Goal: Obtain resource: Download file/media

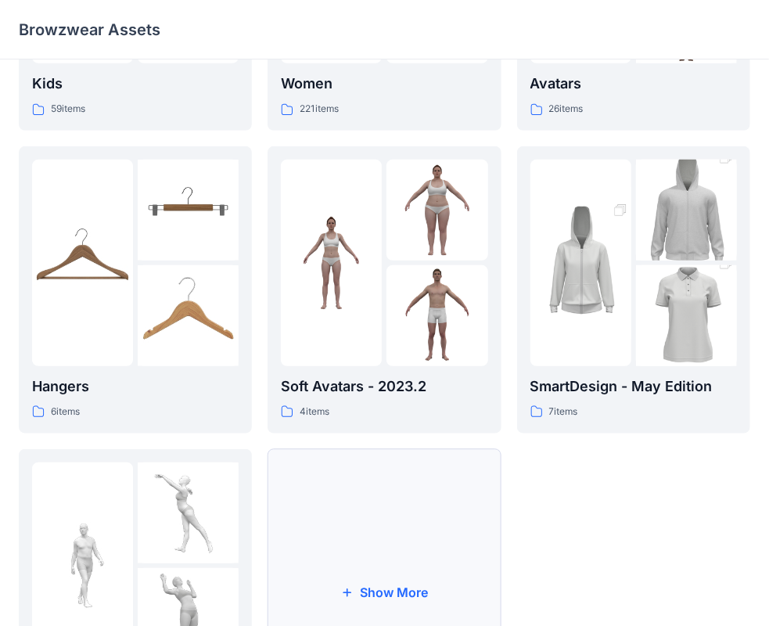
scroll to position [388, 0]
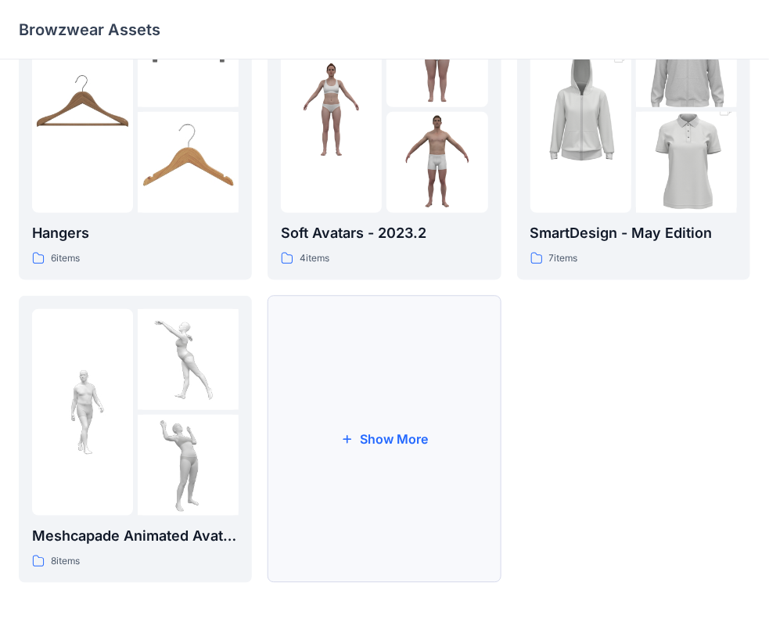
click at [311, 493] on button "Show More" at bounding box center [384, 439] width 233 height 287
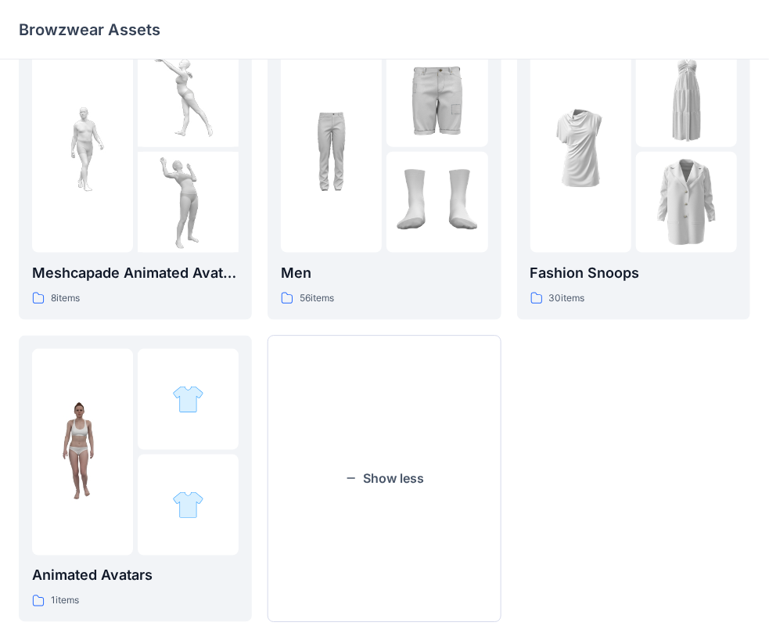
scroll to position [692, 0]
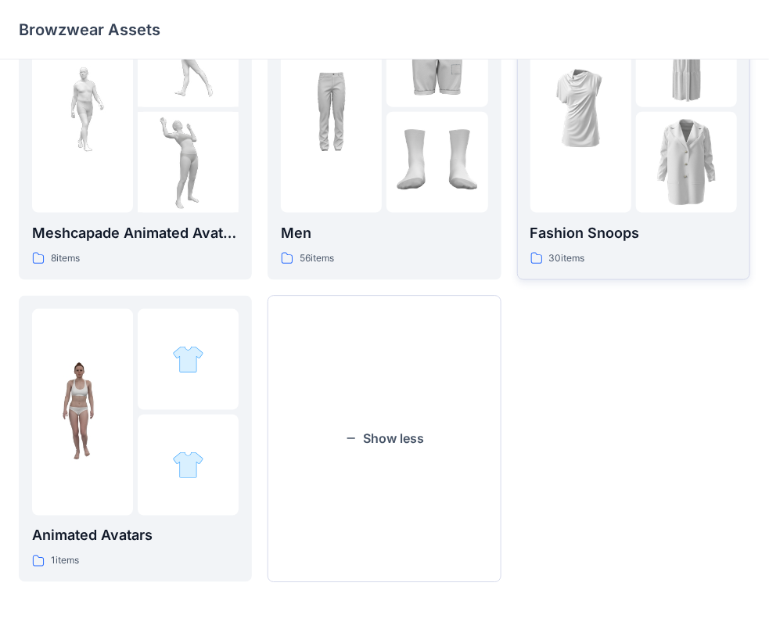
click at [658, 218] on div "Fashion Snoops 30 items" at bounding box center [633, 136] width 207 height 261
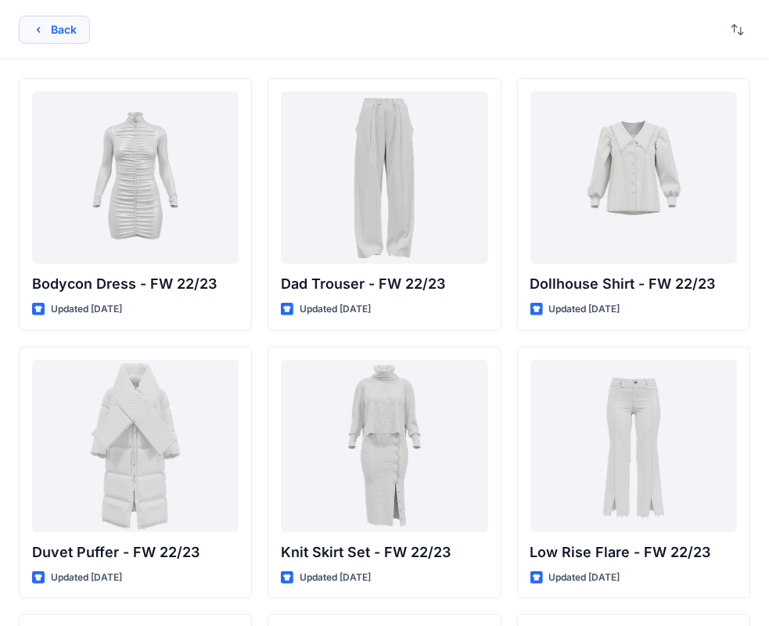
click at [74, 34] on button "Back" at bounding box center [54, 30] width 71 height 28
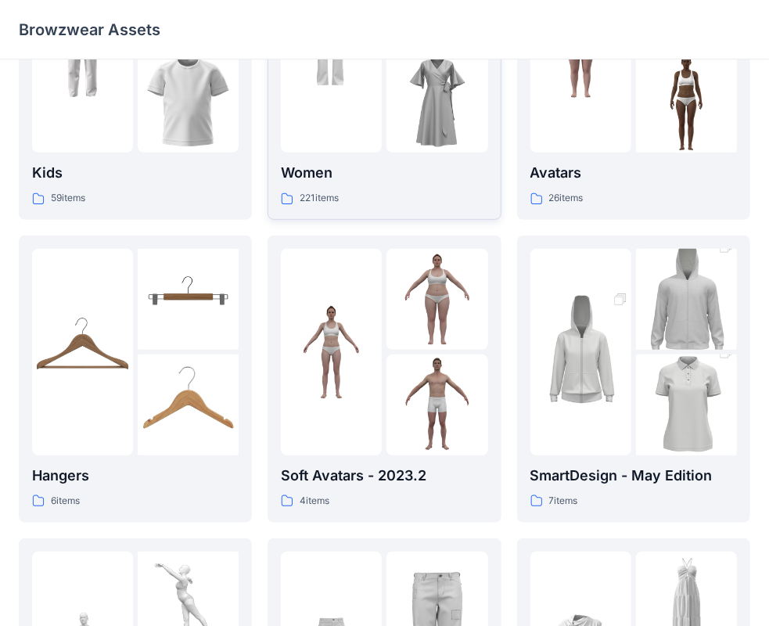
scroll to position [144, 0]
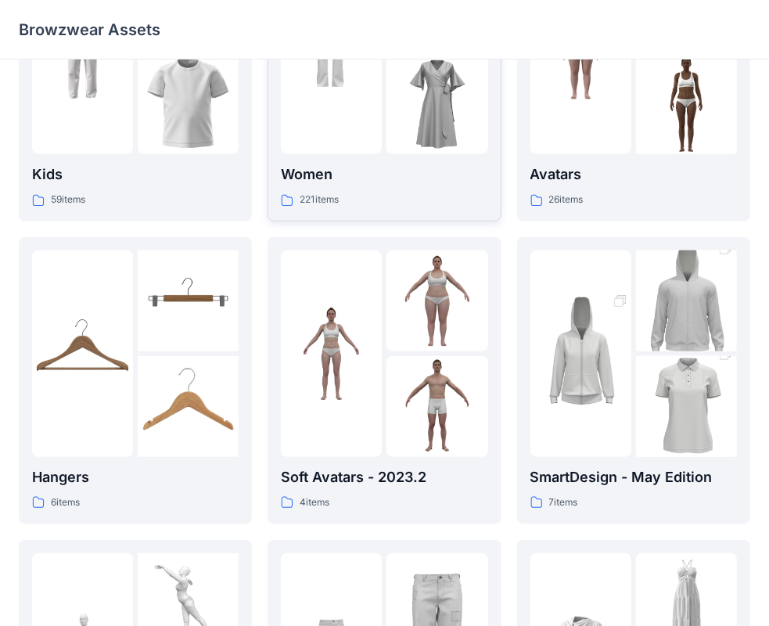
click at [401, 164] on p "Women" at bounding box center [384, 175] width 207 height 22
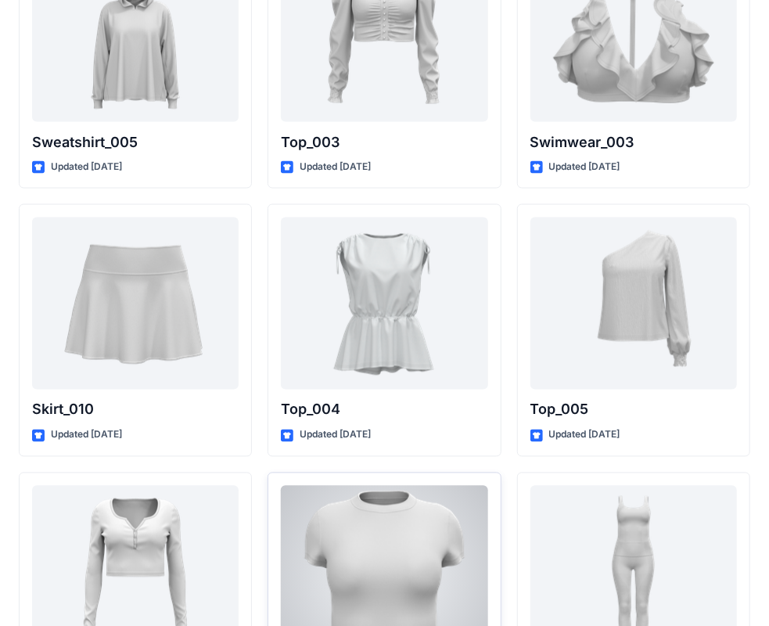
scroll to position [8069, 0]
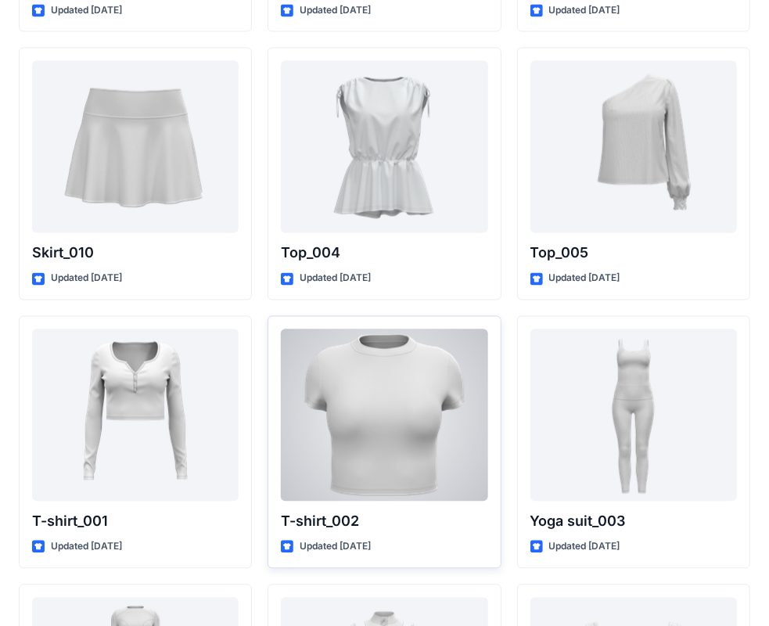
click at [348, 374] on div at bounding box center [384, 415] width 207 height 172
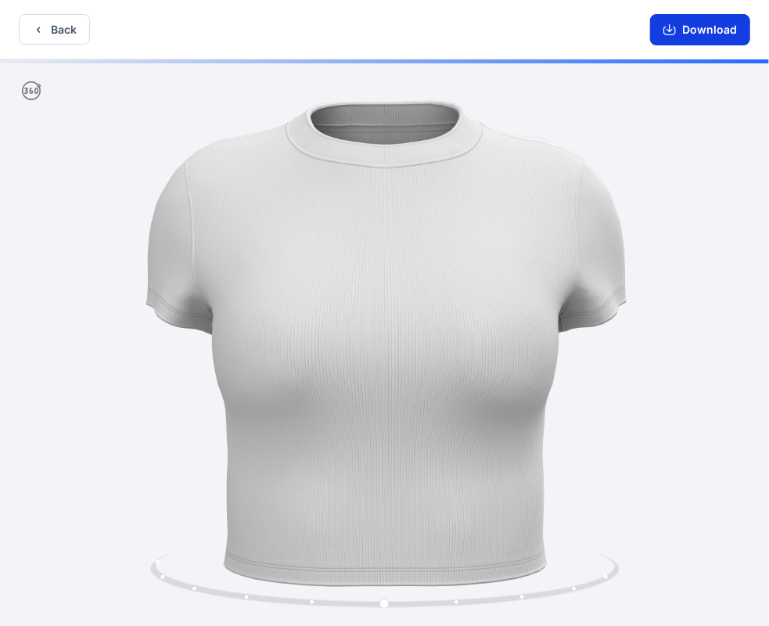
click at [691, 27] on button "Download" at bounding box center [700, 29] width 100 height 31
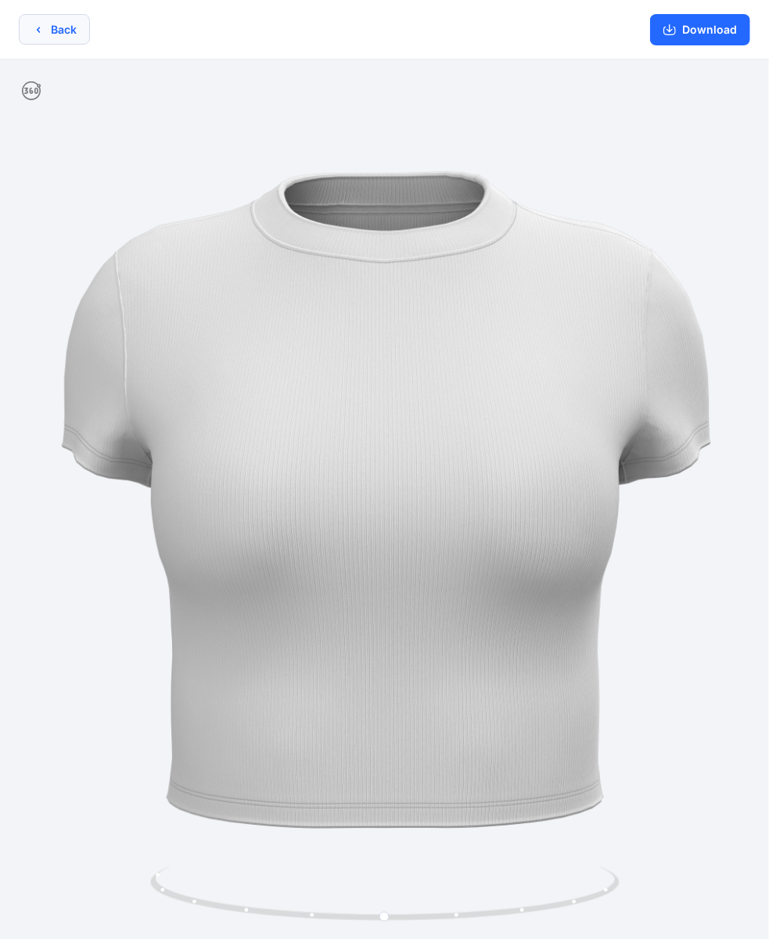
click at [77, 23] on button "Back" at bounding box center [54, 29] width 71 height 31
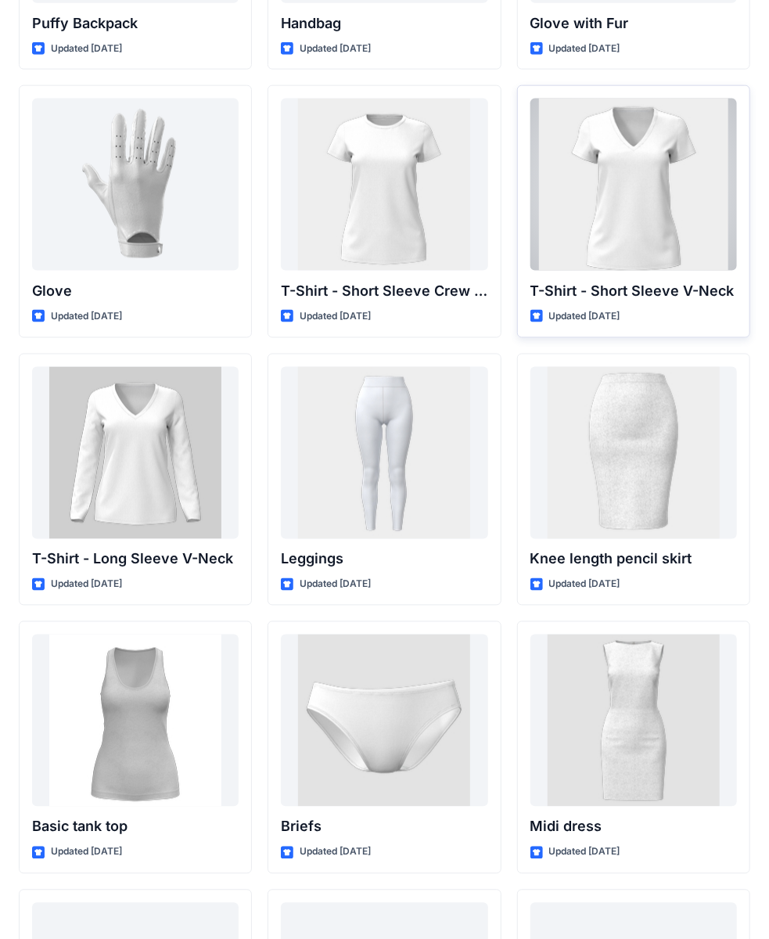
scroll to position [12519, 0]
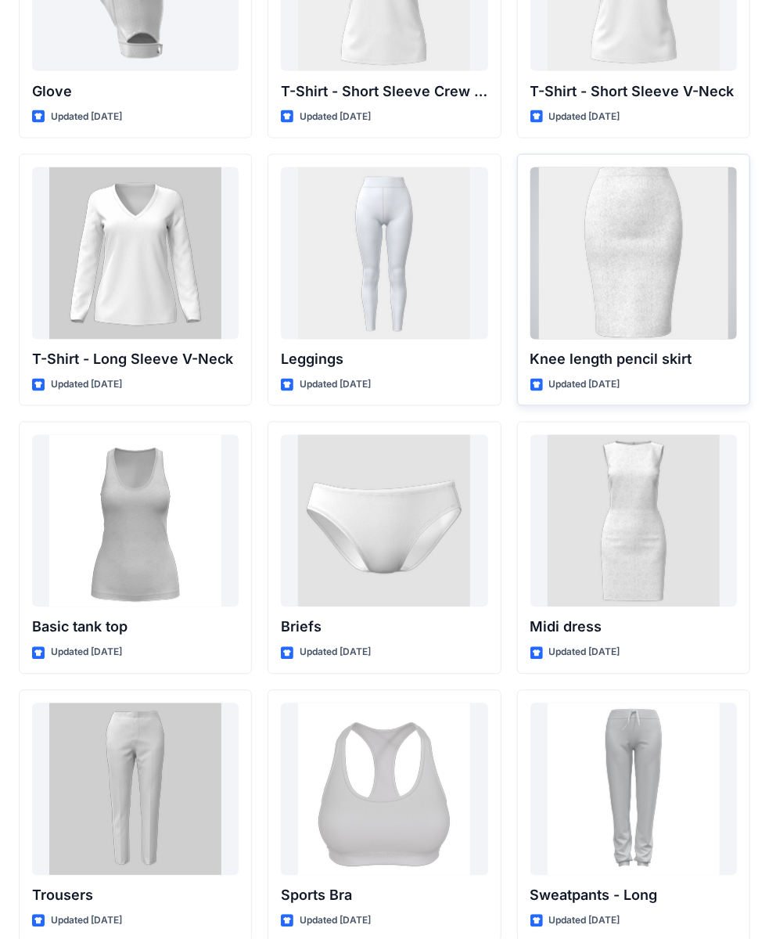
click at [635, 279] on div at bounding box center [633, 253] width 207 height 172
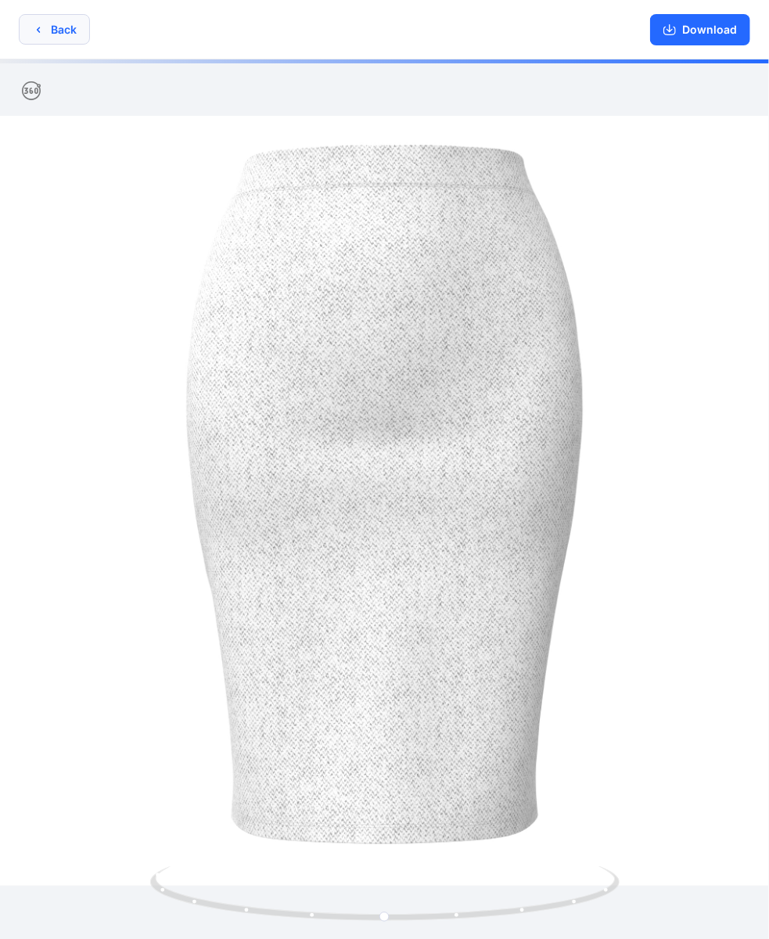
click at [41, 40] on button "Back" at bounding box center [54, 29] width 71 height 31
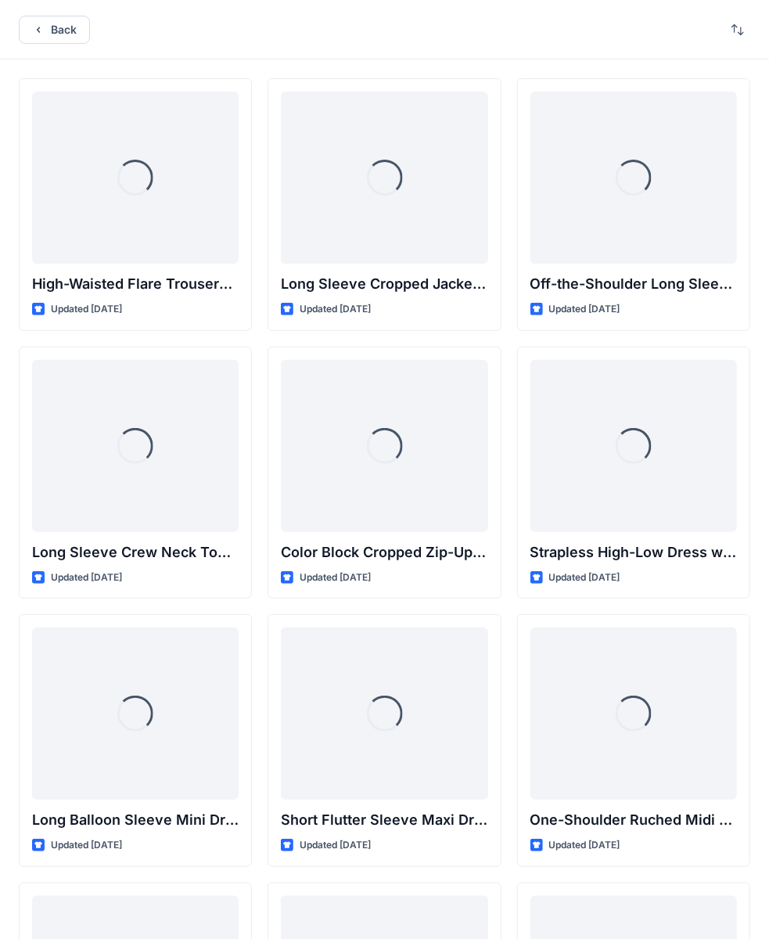
scroll to position [12519, 0]
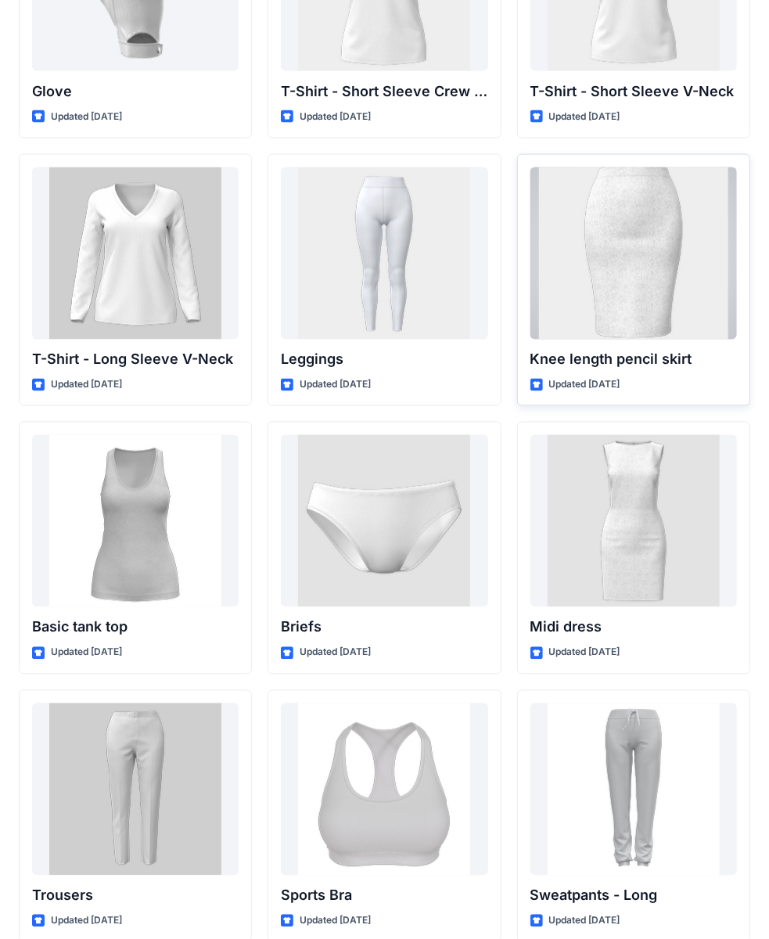
click at [606, 271] on div at bounding box center [633, 253] width 207 height 172
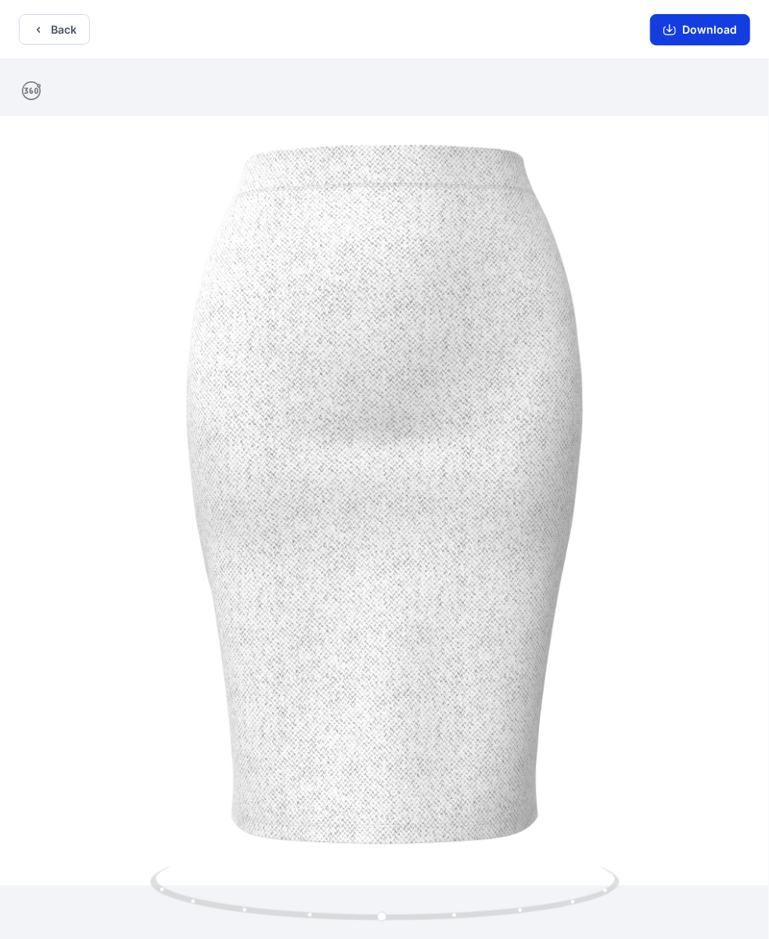
click at [694, 33] on button "Download" at bounding box center [700, 29] width 100 height 31
click at [31, 22] on button "Back" at bounding box center [54, 29] width 71 height 31
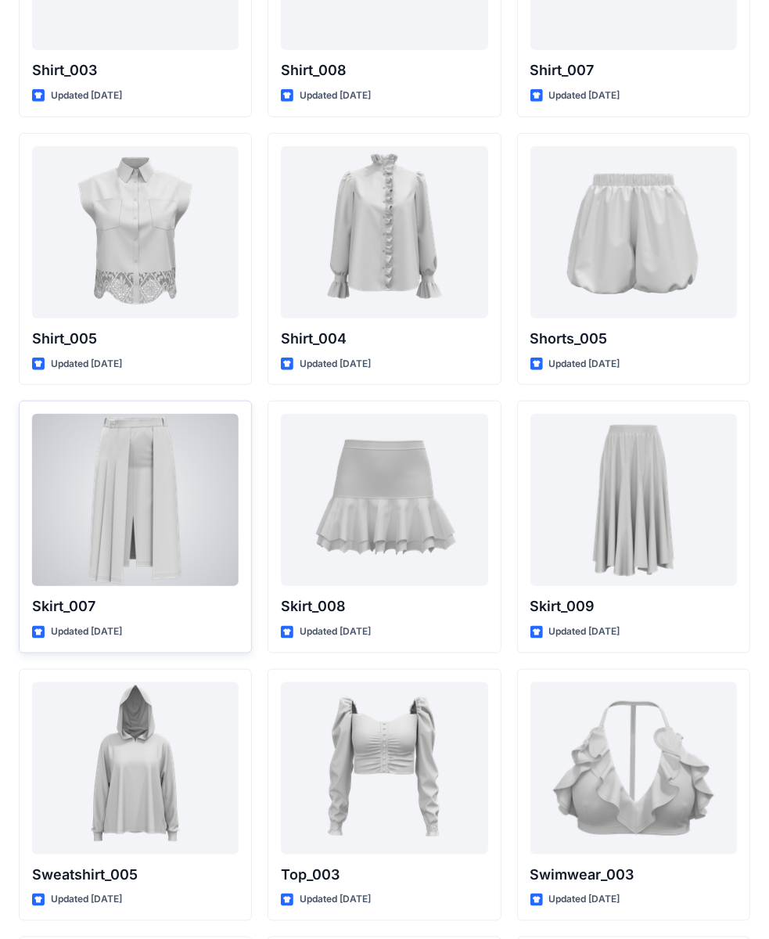
scroll to position [7200, 0]
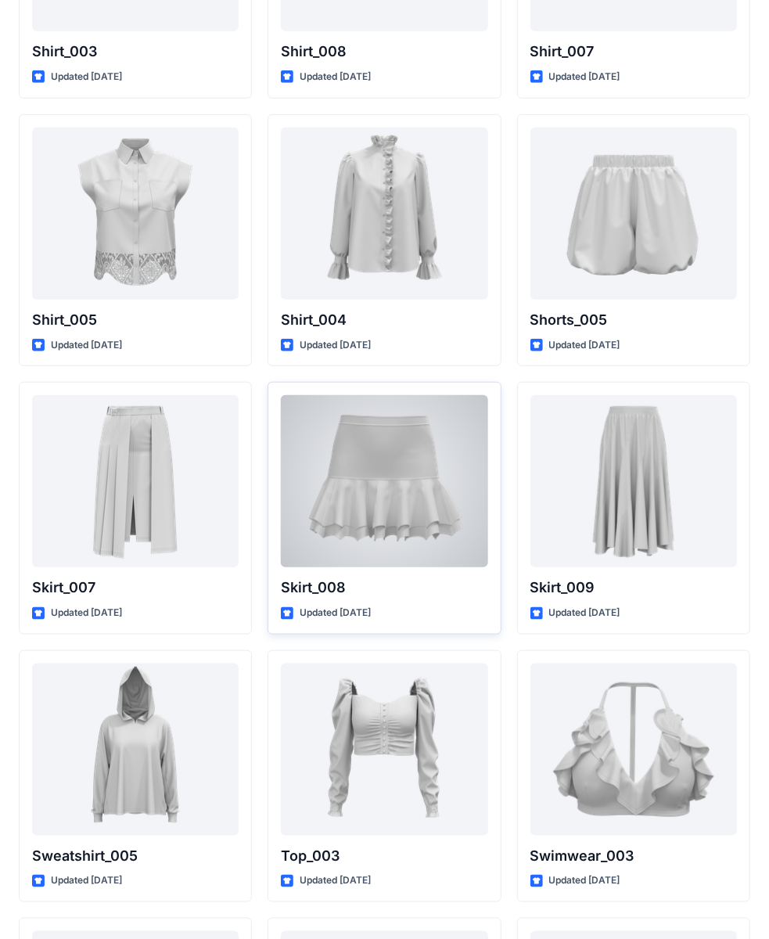
click at [417, 456] on div at bounding box center [384, 481] width 207 height 172
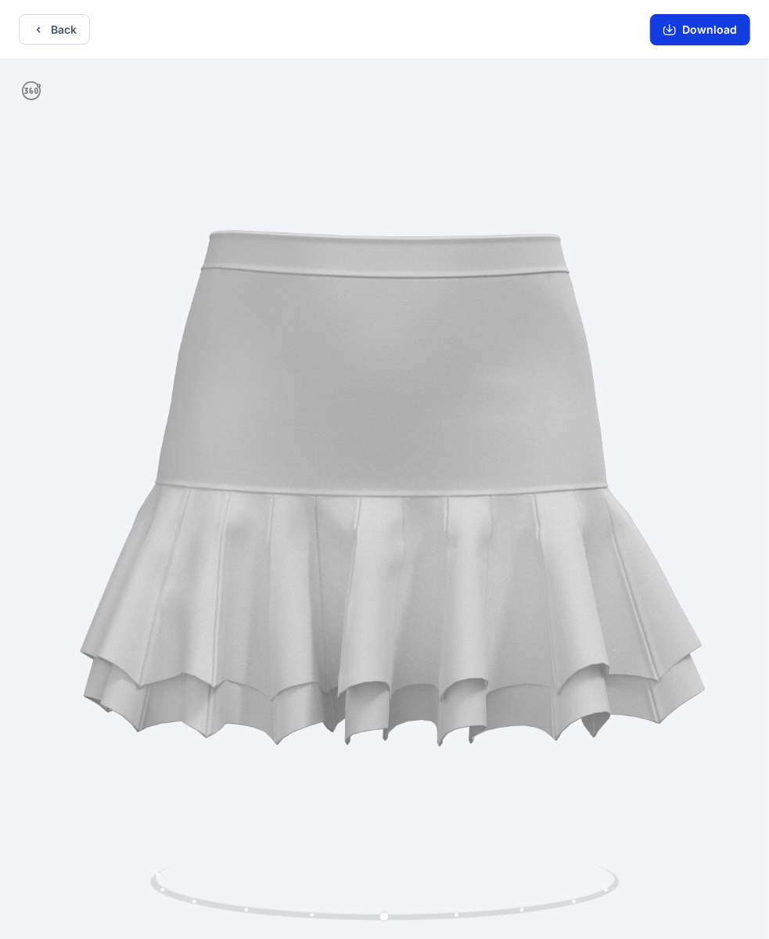
click at [663, 33] on button "Download" at bounding box center [700, 29] width 100 height 31
